Goal: Transaction & Acquisition: Purchase product/service

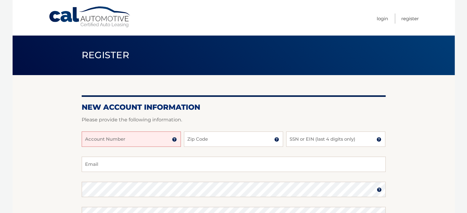
click at [144, 136] on input "Account Number" at bounding box center [131, 139] width 99 height 15
type input "44456020673"
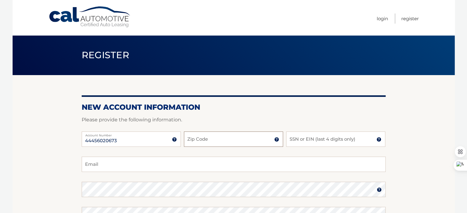
click at [222, 143] on input "Zip Code" at bounding box center [233, 139] width 99 height 15
type input "33"
click at [408, 108] on section "New Account Information Please provide the following information. 44456020673 A…" at bounding box center [234, 195] width 442 height 240
click at [379, 17] on link "Login" at bounding box center [381, 18] width 11 height 10
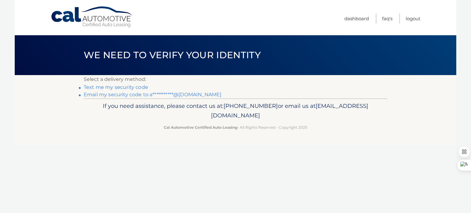
click at [125, 86] on link "Text me my security code" at bounding box center [116, 87] width 64 height 6
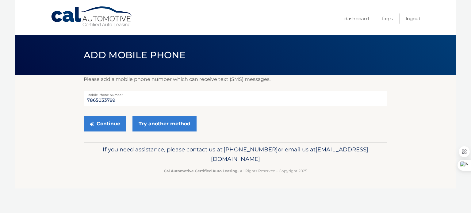
drag, startPoint x: 144, startPoint y: 100, endPoint x: 29, endPoint y: 87, distance: 115.2
click at [29, 87] on section "Please add a mobile phone number which can receive text (SMS) messages. 7865033…" at bounding box center [236, 108] width 442 height 67
type input "3057935825"
click at [111, 124] on button "Continue" at bounding box center [105, 123] width 43 height 15
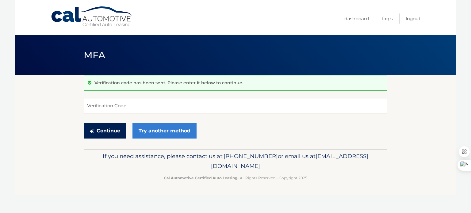
click at [113, 133] on button "Continue" at bounding box center [105, 130] width 43 height 15
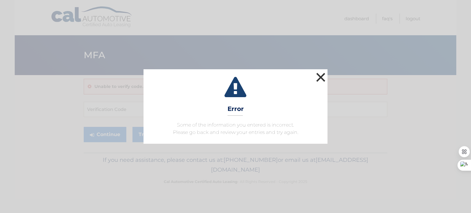
drag, startPoint x: 324, startPoint y: 77, endPoint x: 290, endPoint y: 88, distance: 35.4
click at [321, 77] on button "×" at bounding box center [321, 77] width 12 height 12
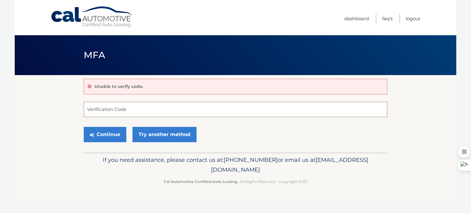
click at [131, 108] on input "Verification Code" at bounding box center [236, 109] width 304 height 15
type input "465759"
click at [102, 136] on button "Continue" at bounding box center [105, 134] width 43 height 15
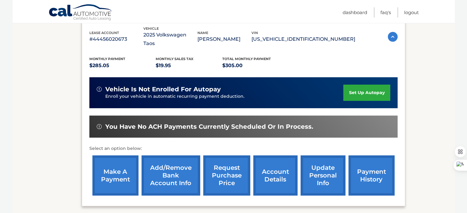
scroll to position [158, 0]
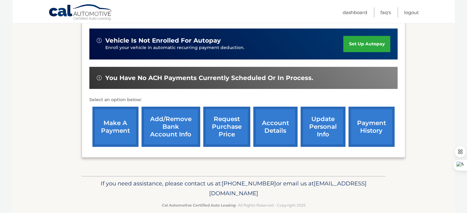
click at [120, 118] on link "make a payment" at bounding box center [115, 127] width 46 height 40
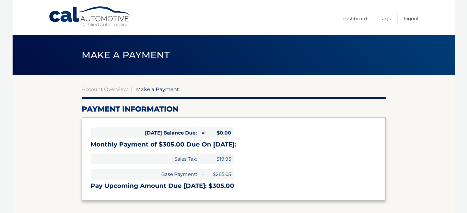
select select "YjZlOTY3NTUtNjMxMy00YTllLThmZjktNGQ4NmYzZjczMjIw"
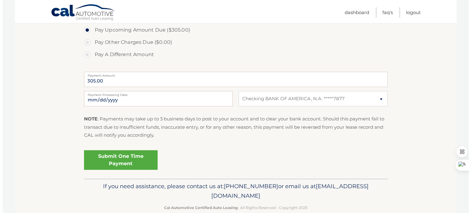
scroll to position [215, 0]
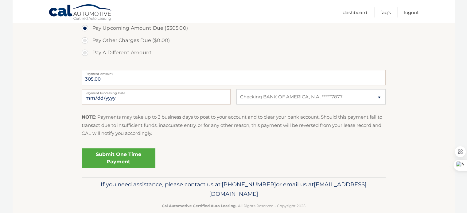
click at [122, 160] on link "Submit One Time Payment" at bounding box center [119, 158] width 74 height 20
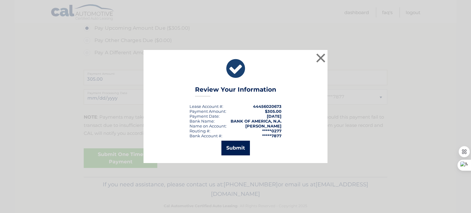
click at [236, 148] on button "Submit" at bounding box center [235, 148] width 29 height 15
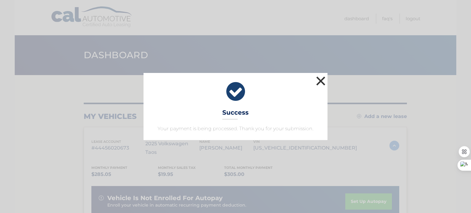
click at [321, 85] on button "×" at bounding box center [321, 81] width 12 height 12
